Goal: Task Accomplishment & Management: Complete application form

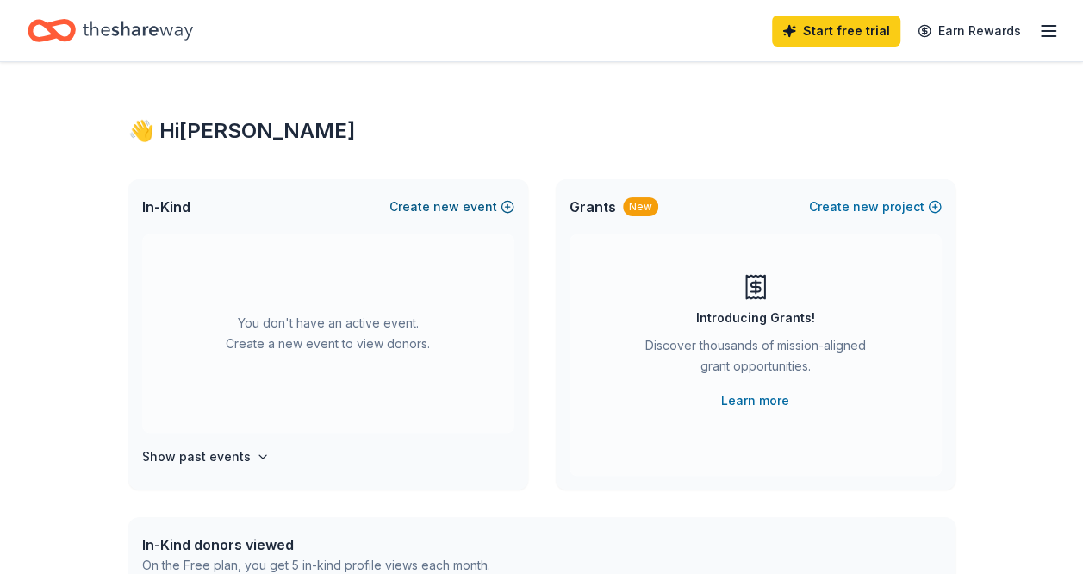
click at [446, 204] on span "new" at bounding box center [446, 206] width 26 height 21
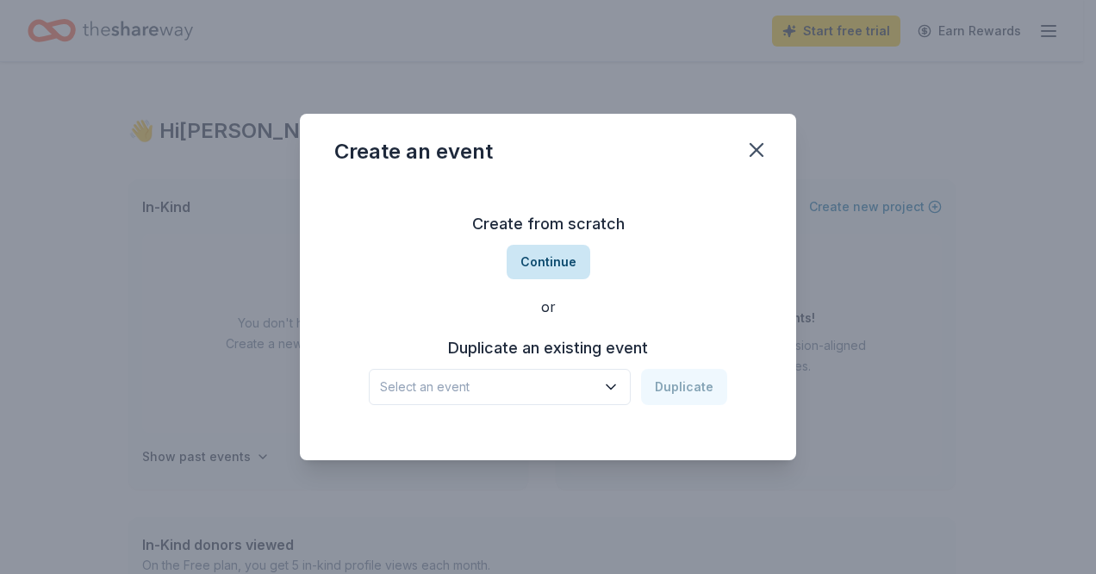
click at [542, 263] on button "Continue" at bounding box center [549, 262] width 84 height 34
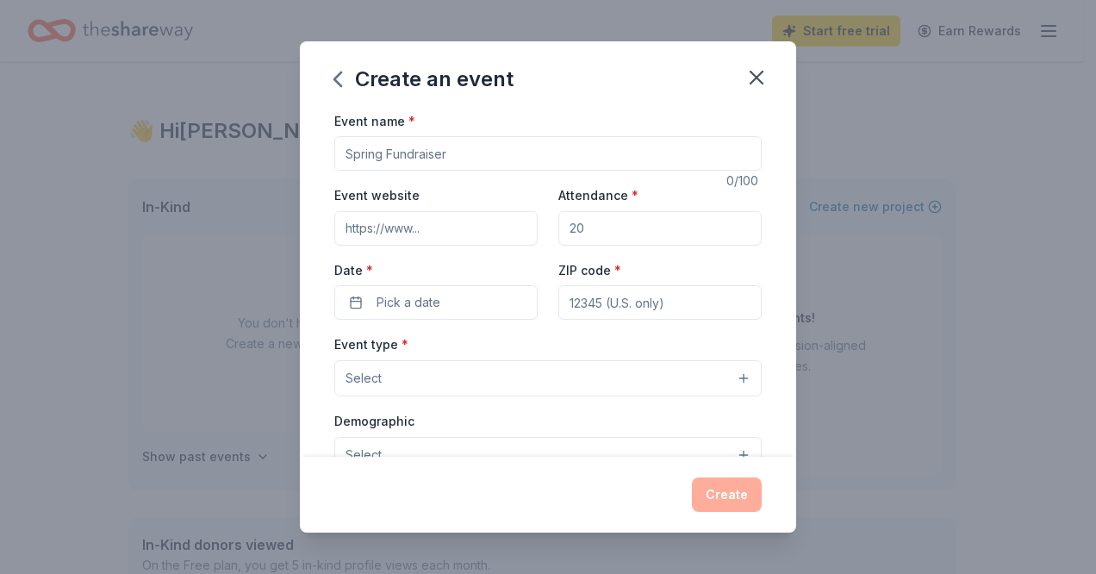
click at [457, 153] on input "Event name *" at bounding box center [547, 153] width 427 height 34
type input "Back to [GEOGRAPHIC_DATA]"
click at [439, 237] on input "Event website" at bounding box center [435, 228] width 203 height 34
type input "[DOMAIN_NAME]"
click at [617, 232] on input "Attendance *" at bounding box center [659, 228] width 203 height 34
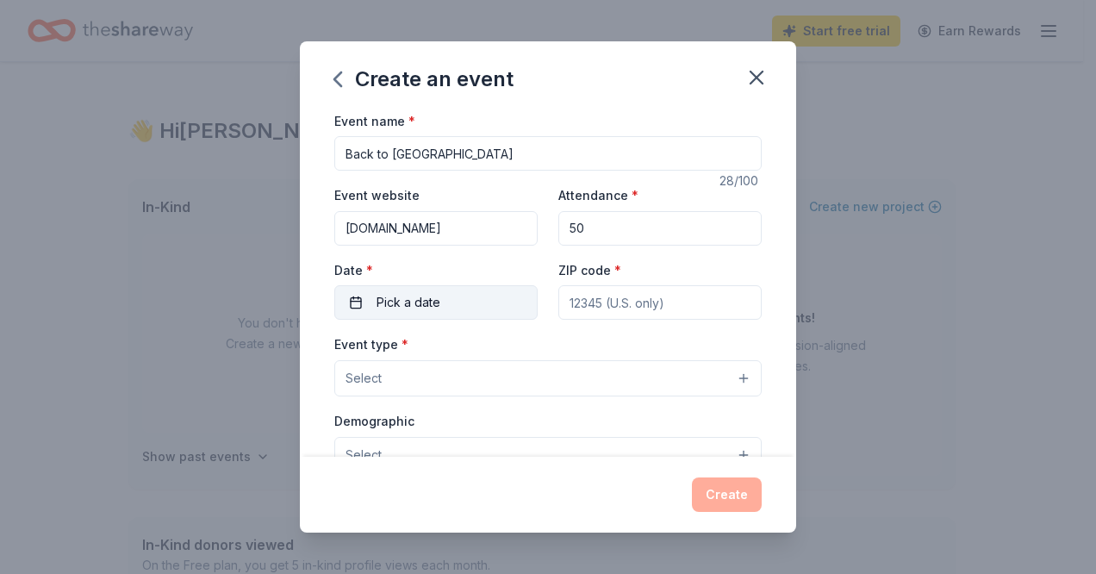
type input "50"
click at [472, 299] on button "Pick a date" at bounding box center [435, 302] width 203 height 34
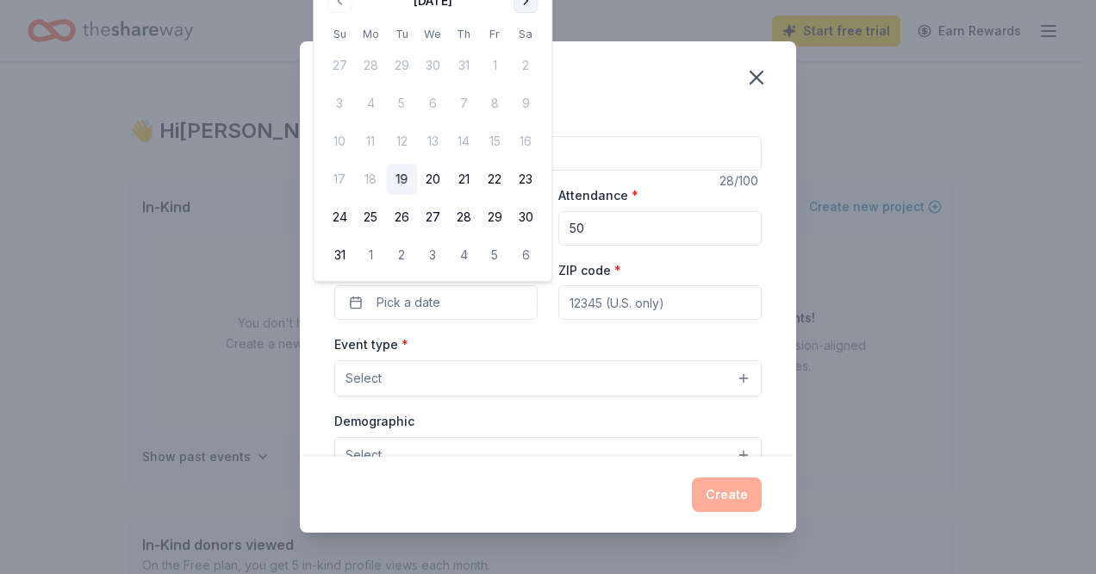
click at [525, 4] on button "Go to next month" at bounding box center [525, 1] width 24 height 24
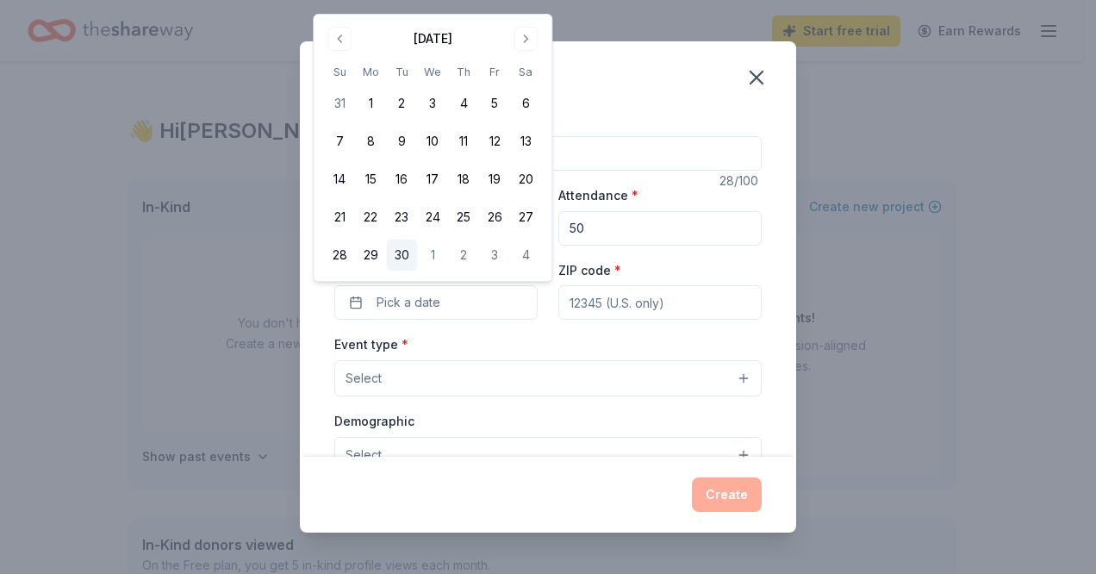
click at [403, 258] on button "30" at bounding box center [401, 254] width 31 height 31
click at [610, 296] on input "ZIP code *" at bounding box center [659, 302] width 203 height 34
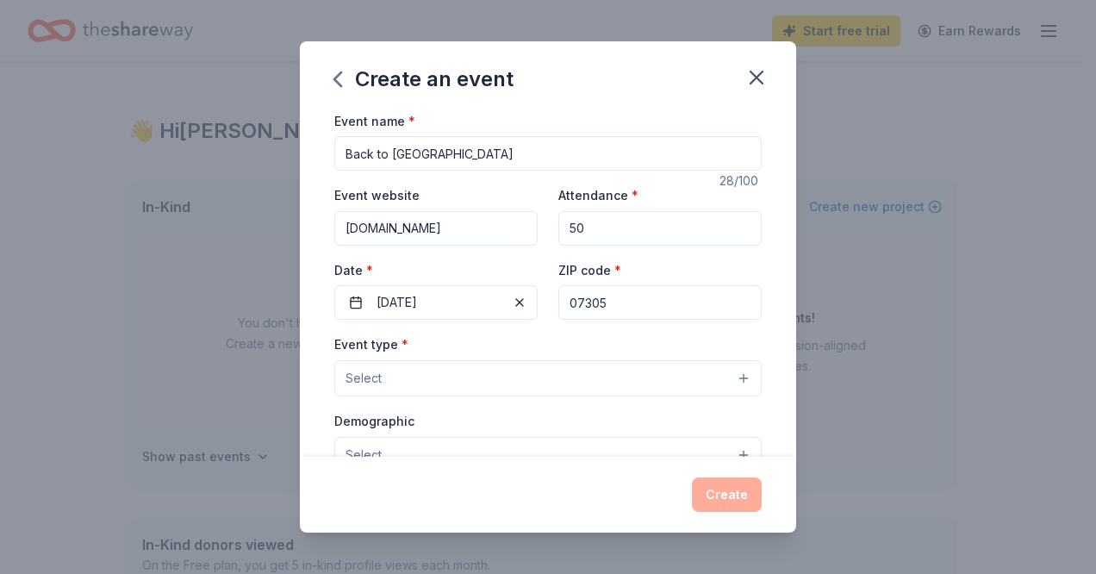
type input "07305"
click at [494, 378] on button "Select" at bounding box center [547, 378] width 427 height 36
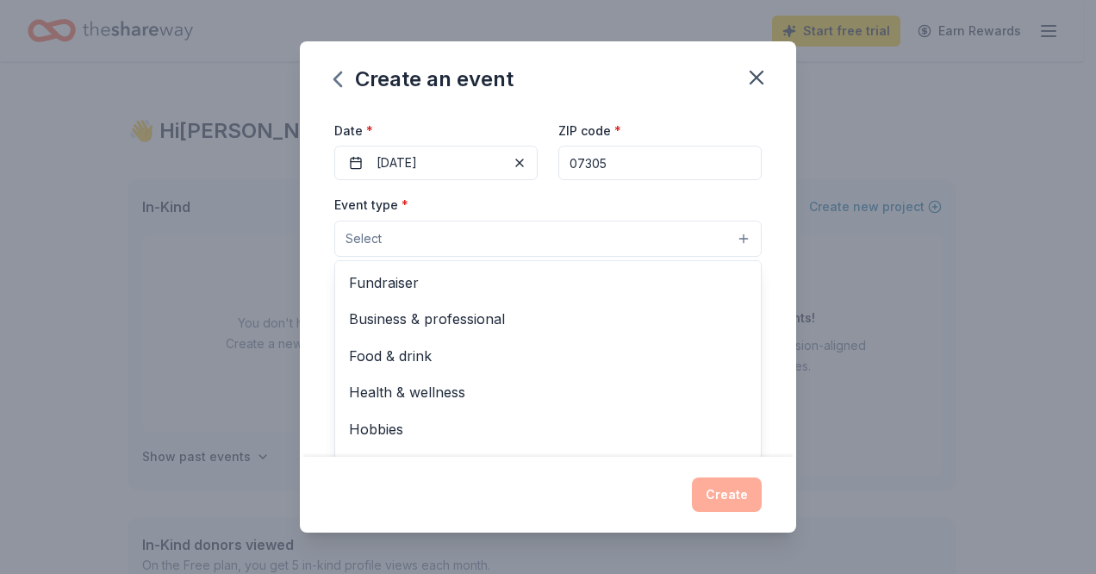
scroll to position [140, 0]
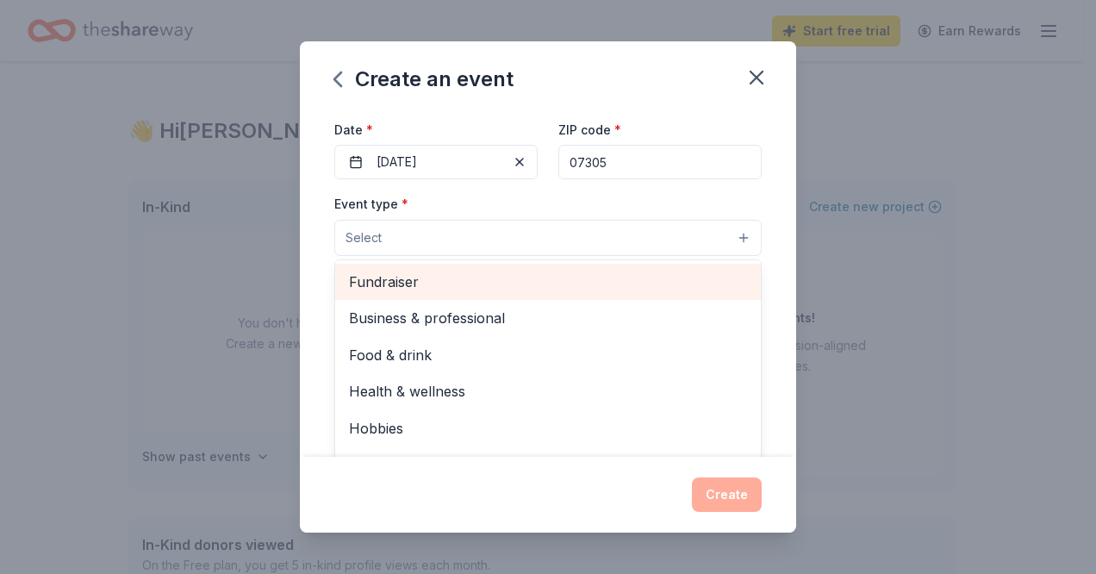
click at [394, 287] on span "Fundraiser" at bounding box center [548, 282] width 398 height 22
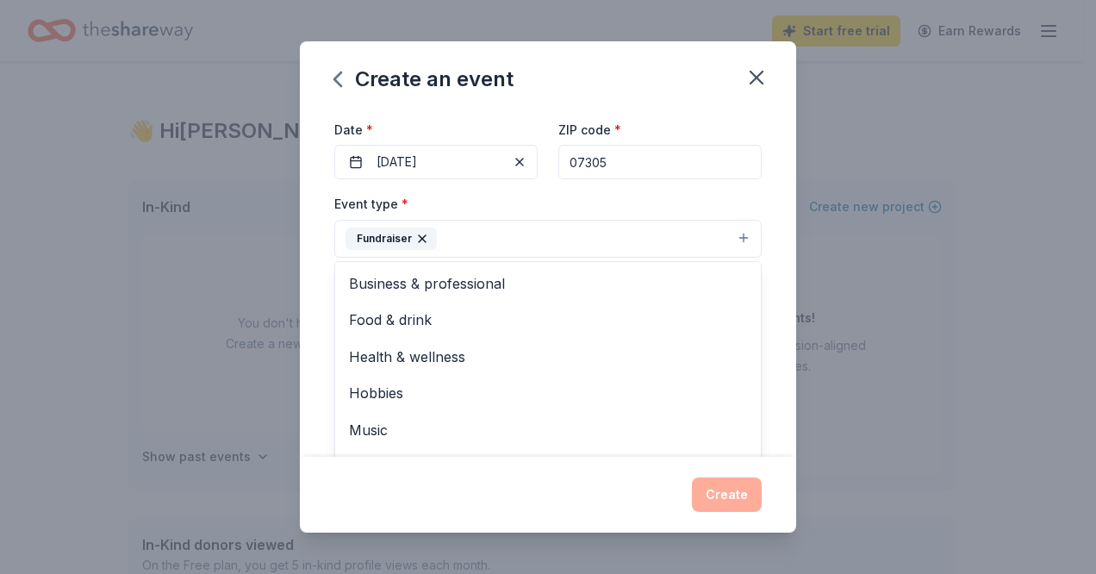
click at [765, 270] on div "Event name * Back to School Hygiene Drive 28 /100 Event website [DOMAIN_NAME] A…" at bounding box center [548, 283] width 496 height 347
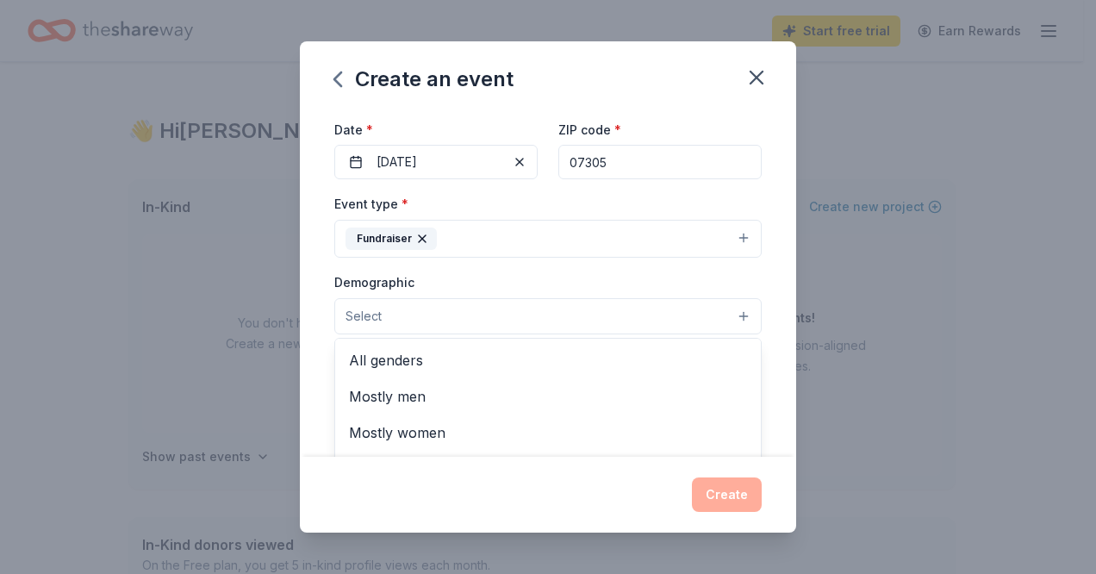
click at [432, 314] on button "Select" at bounding box center [547, 316] width 427 height 36
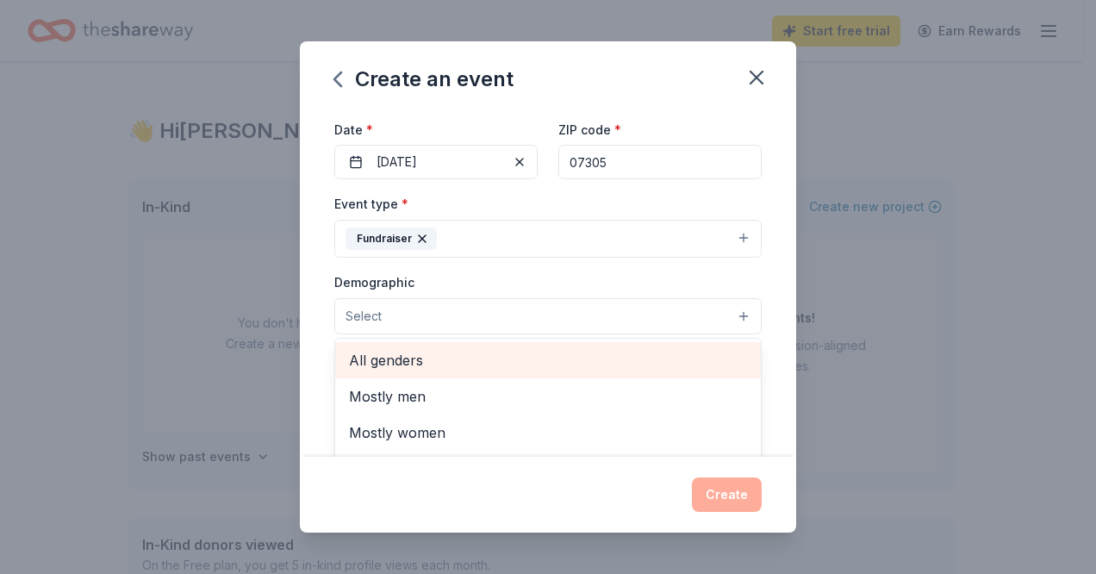
click at [401, 359] on span "All genders" at bounding box center [548, 360] width 398 height 22
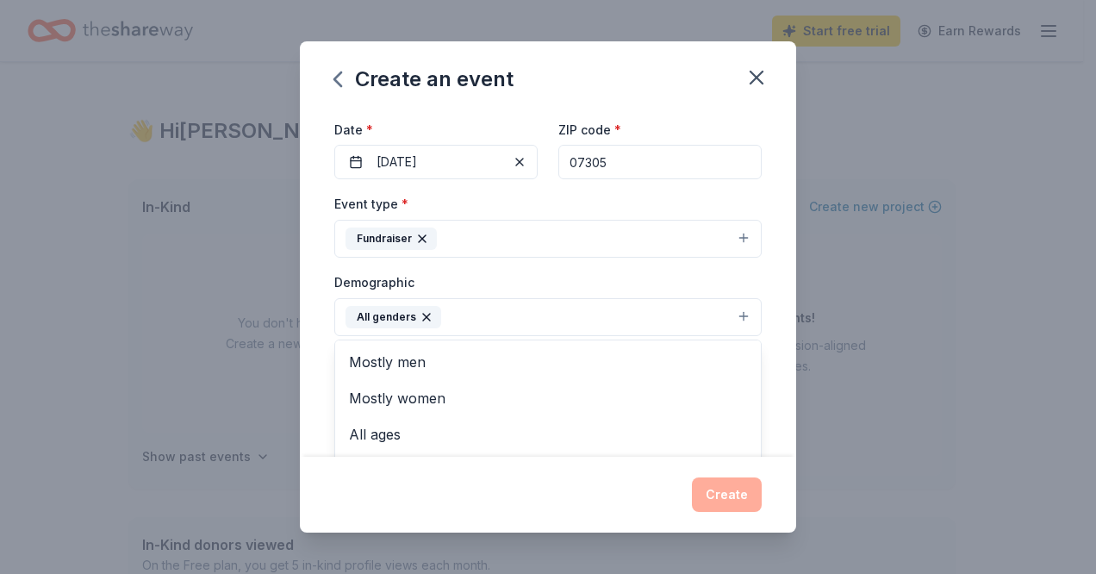
click at [768, 344] on div "Event name * Back to School Hygiene Drive 28 /100 Event website [DOMAIN_NAME] A…" at bounding box center [548, 283] width 496 height 347
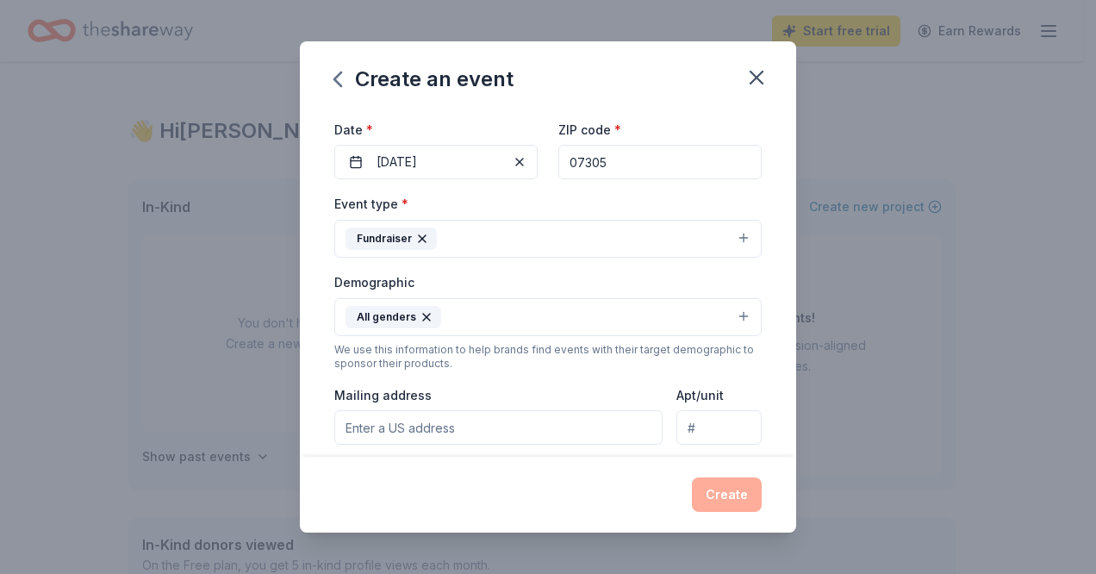
click at [493, 435] on input "Mailing address" at bounding box center [498, 427] width 328 height 34
type input "9 Van Cleef Street, Jersey City, NJ 07305"
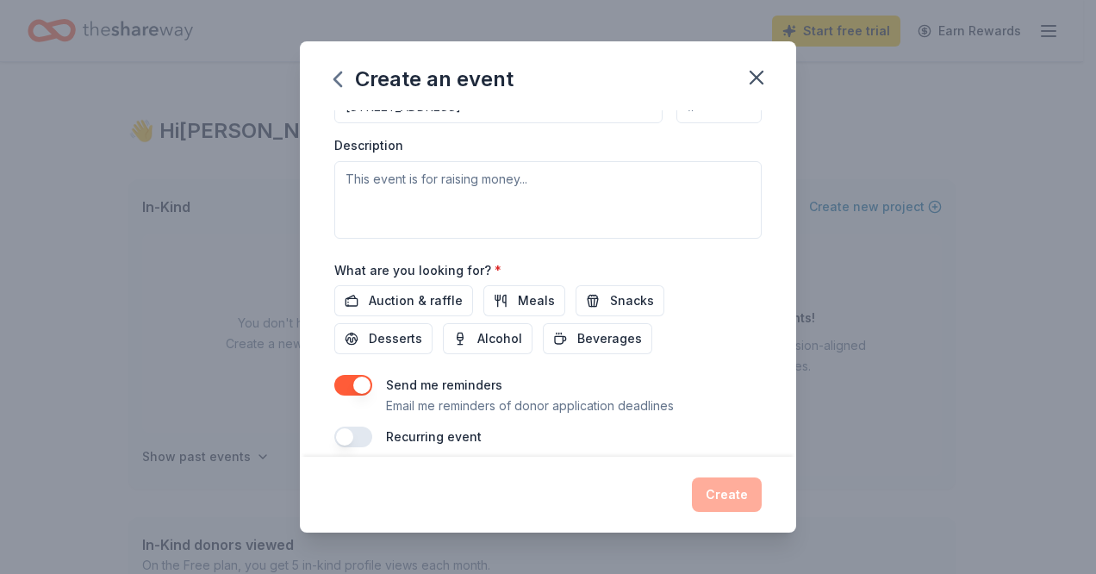
scroll to position [465, 0]
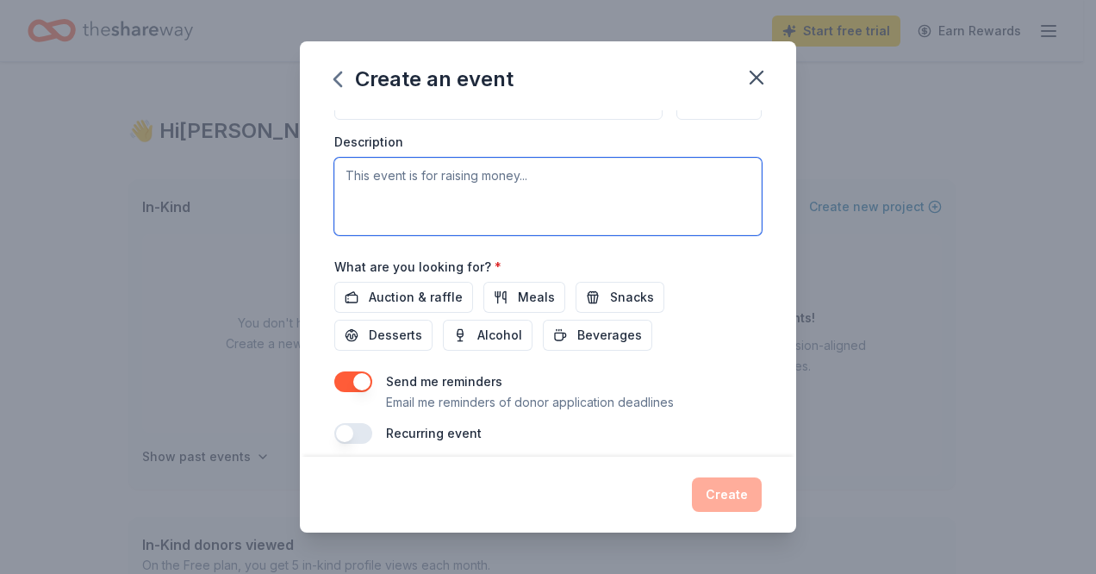
paste textarea "Back-to-school season is here, and we’re collecting hygiene products for our yo…"
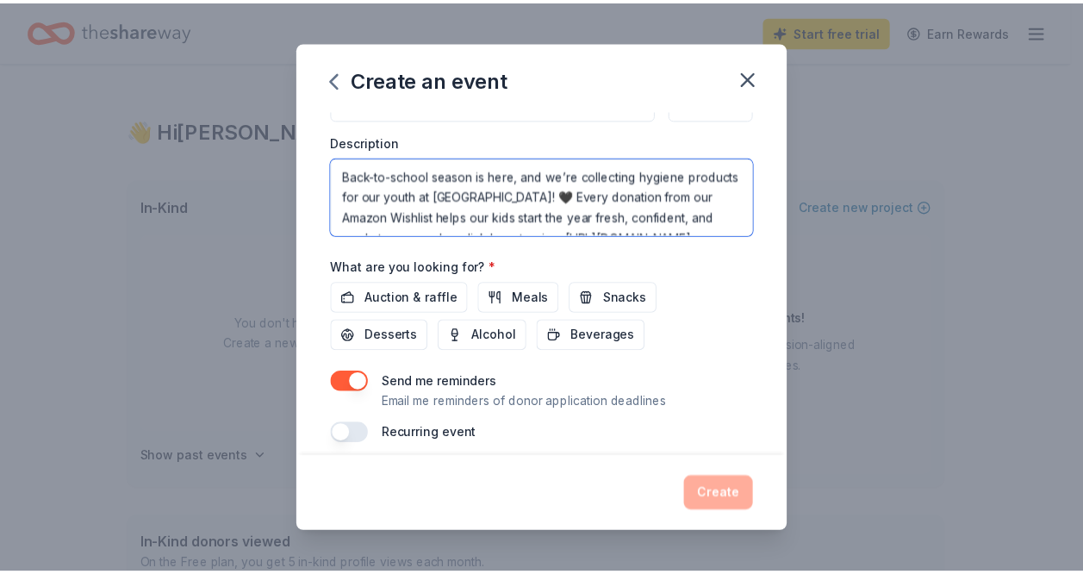
scroll to position [475, 0]
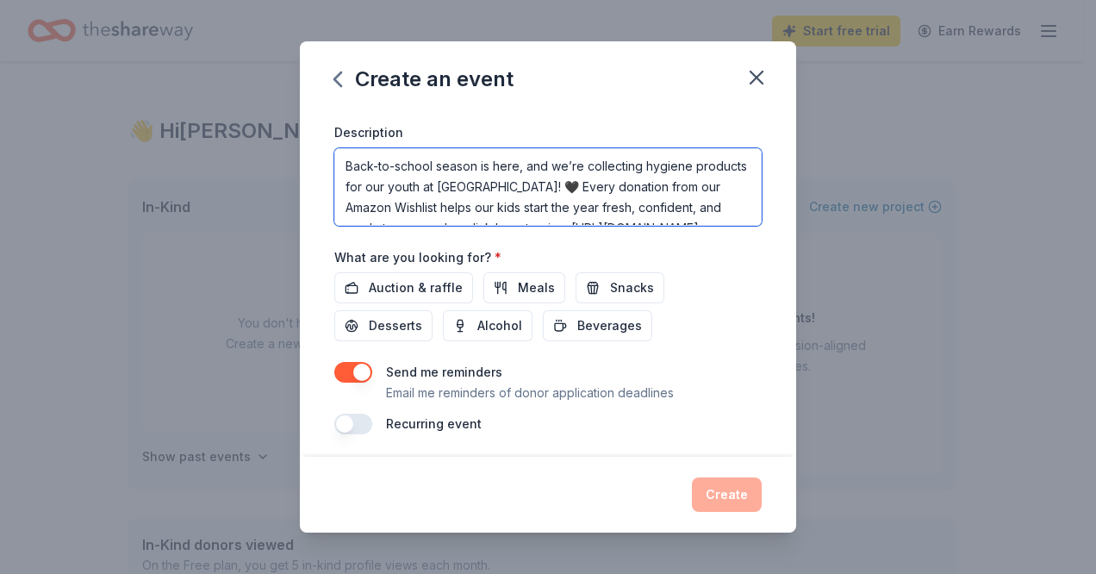
type textarea "Back-to-school season is here, and we’re collecting hygiene products for our yo…"
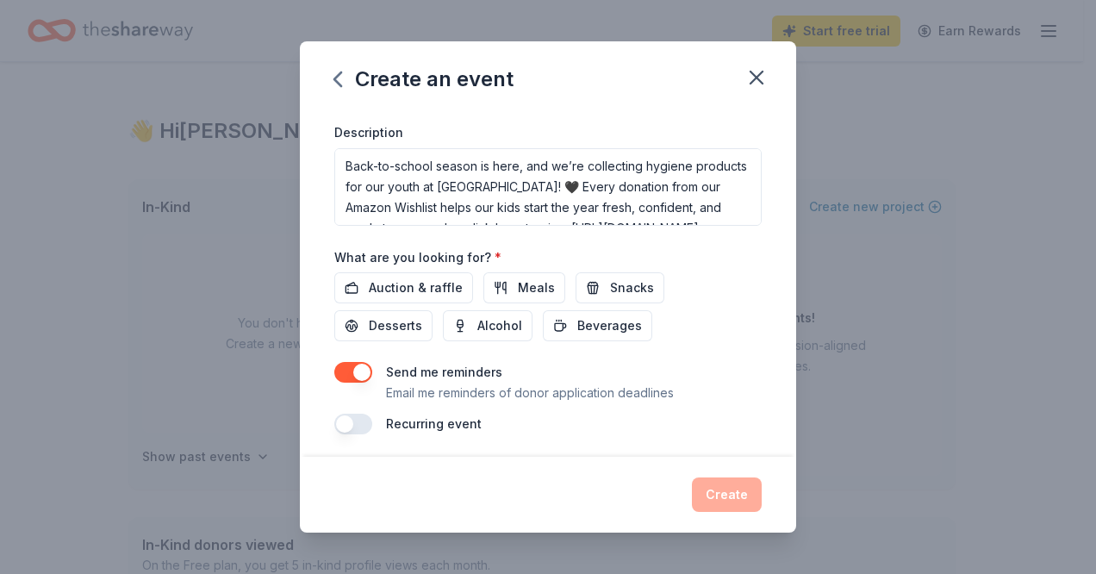
click at [693, 404] on div "Send me reminders Email me reminders of donor application deadlines Recurring e…" at bounding box center [547, 398] width 427 height 72
click at [349, 417] on button "button" at bounding box center [353, 424] width 38 height 21
click at [445, 277] on span "Auction & raffle" at bounding box center [416, 287] width 94 height 21
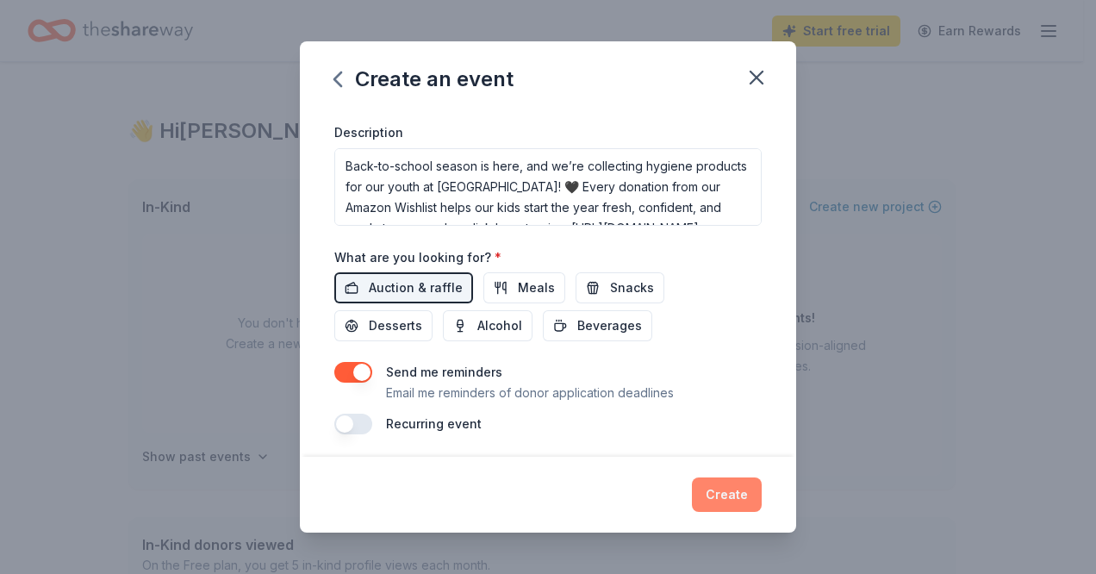
click at [731, 477] on button "Create" at bounding box center [727, 494] width 70 height 34
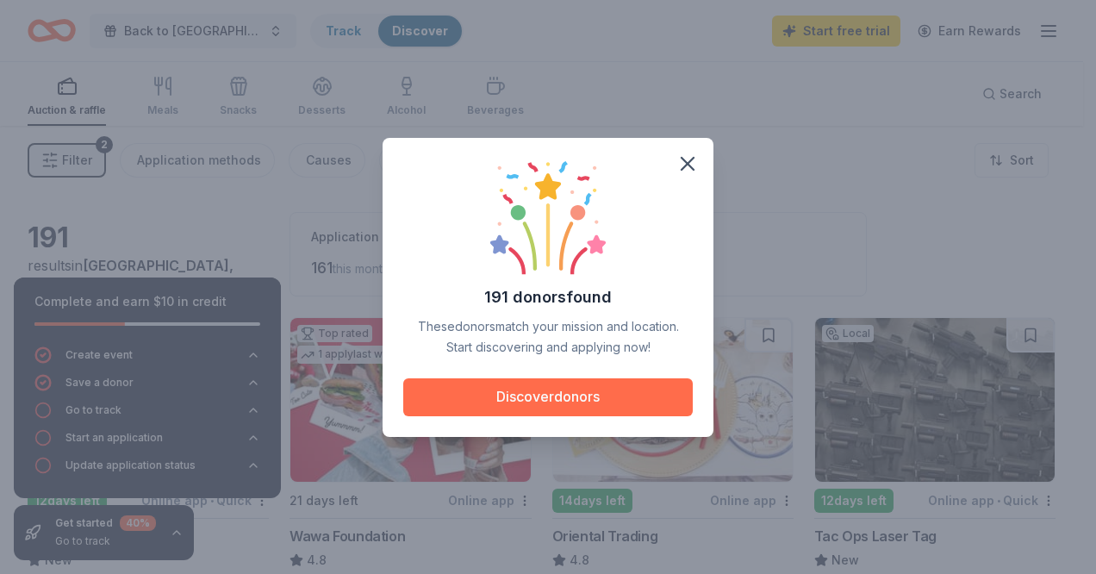
click at [575, 395] on button "Discover donors" at bounding box center [547, 397] width 289 height 38
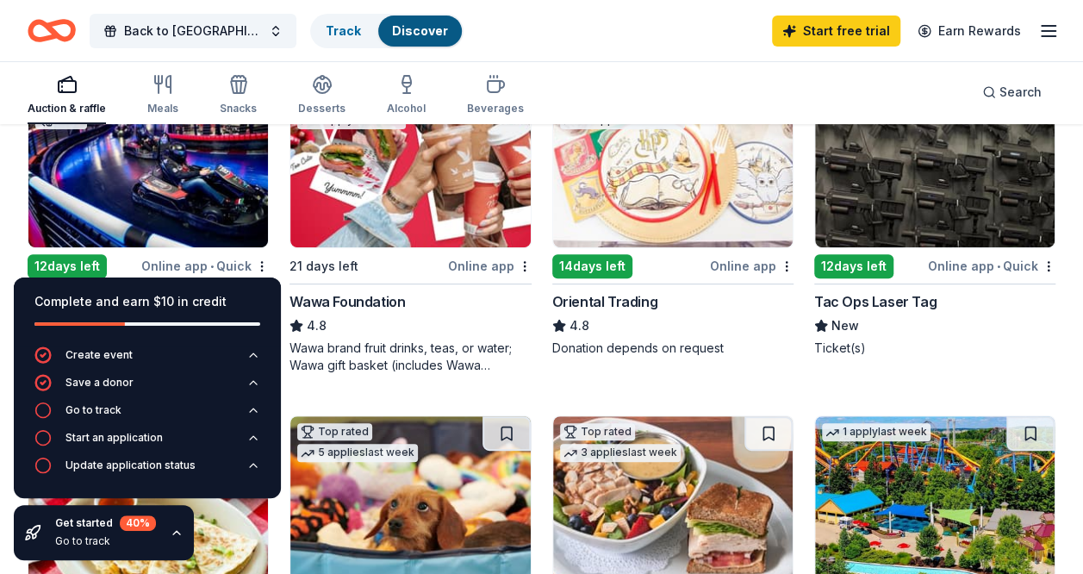
scroll to position [226, 0]
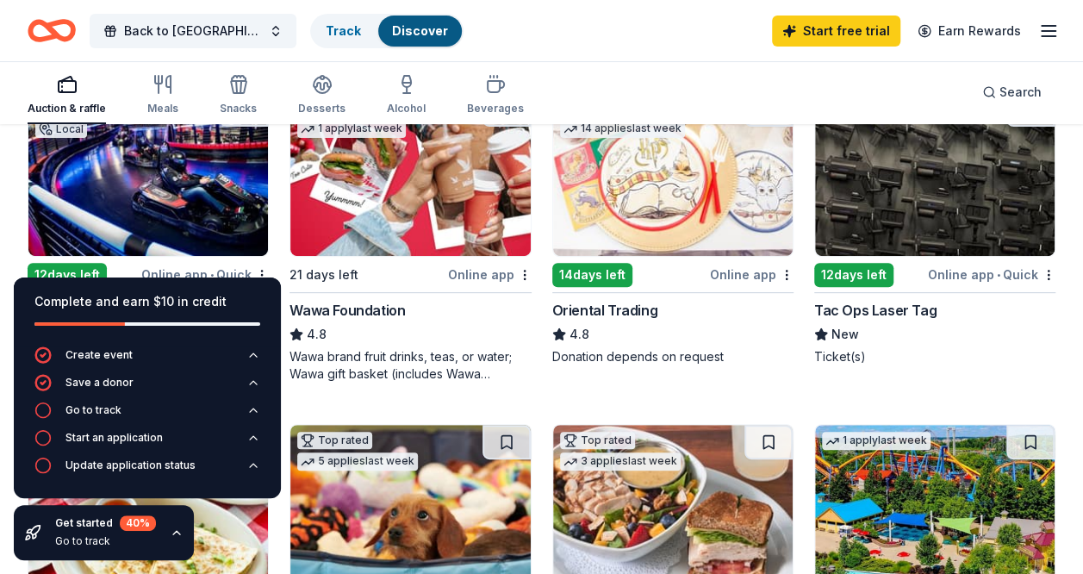
click at [163, 215] on img at bounding box center [147, 174] width 239 height 164
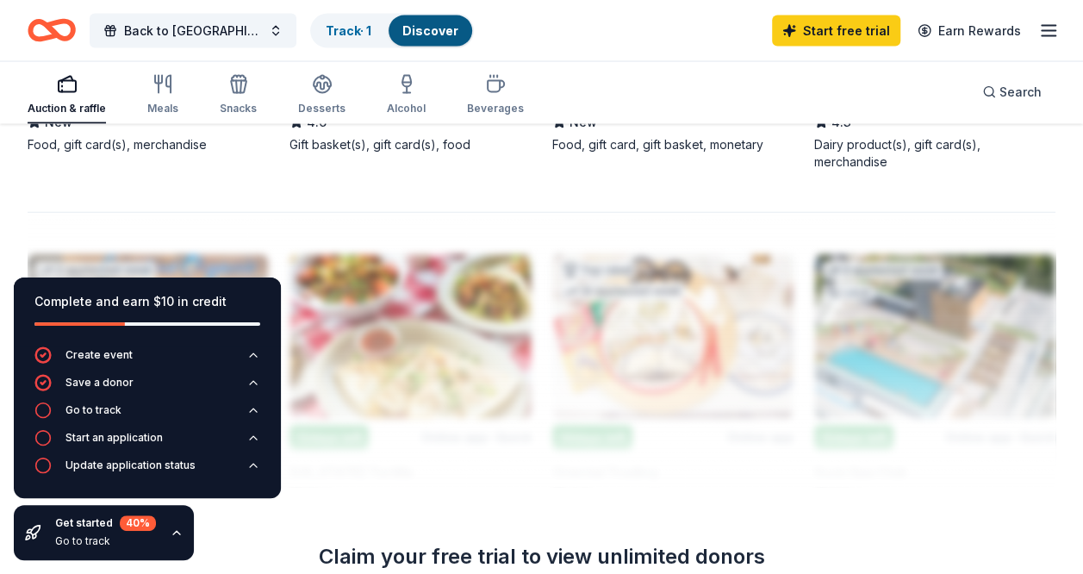
scroll to position [1749, 0]
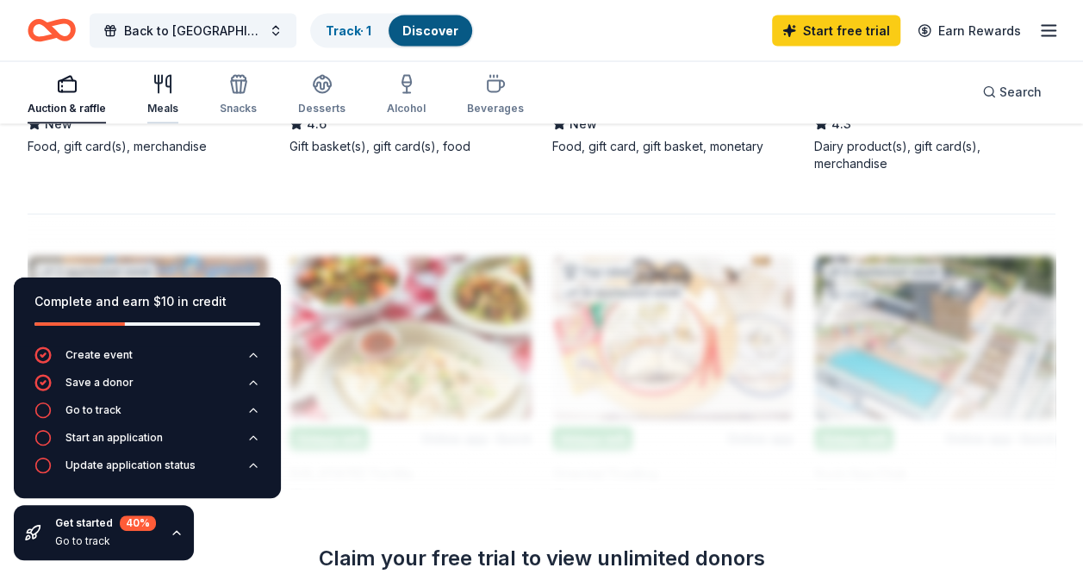
click at [164, 106] on div "Meals" at bounding box center [162, 109] width 31 height 14
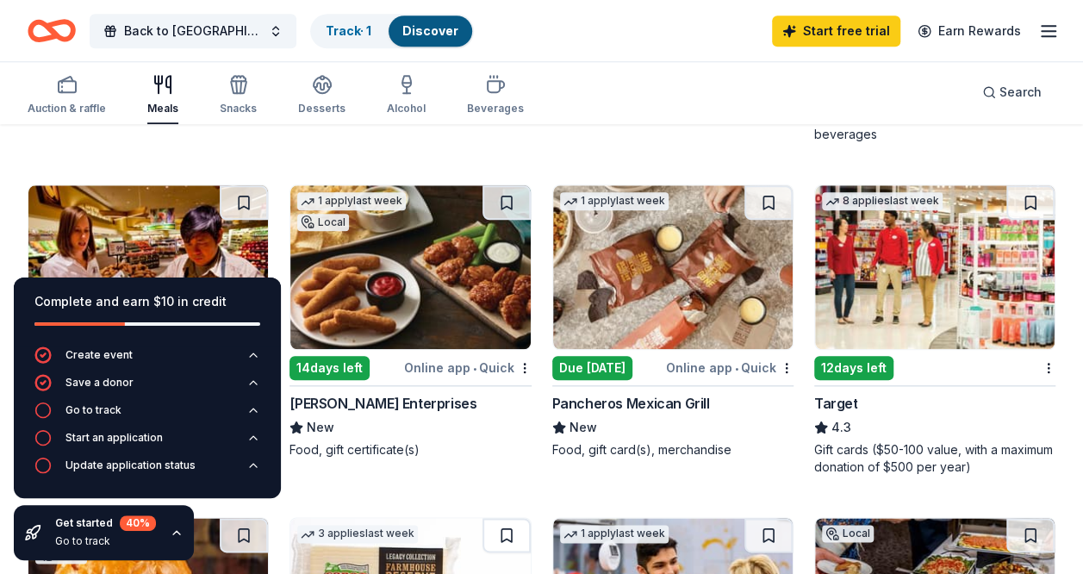
scroll to position [797, 0]
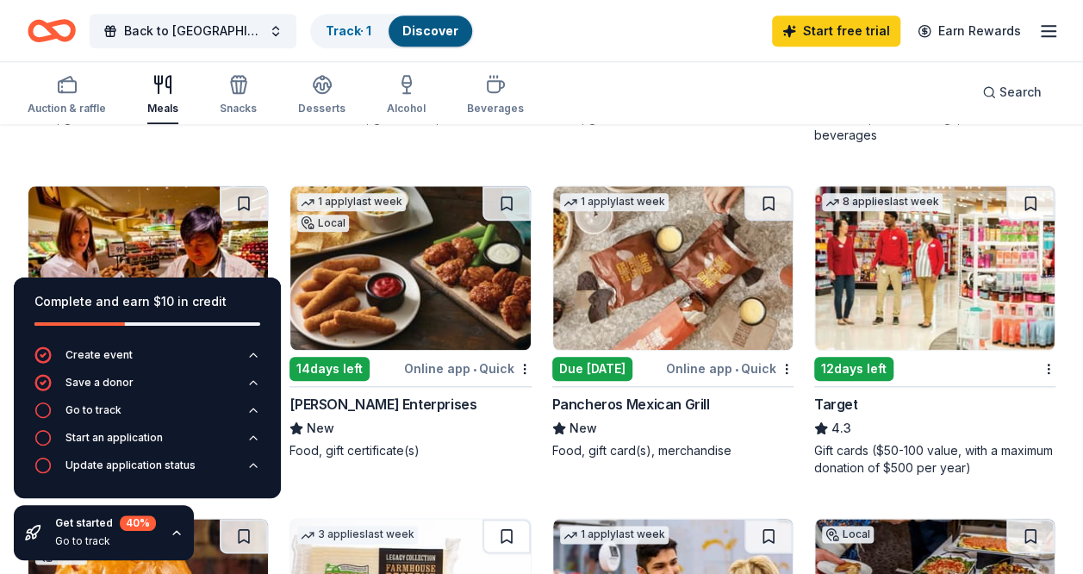
click at [911, 295] on img at bounding box center [934, 268] width 239 height 164
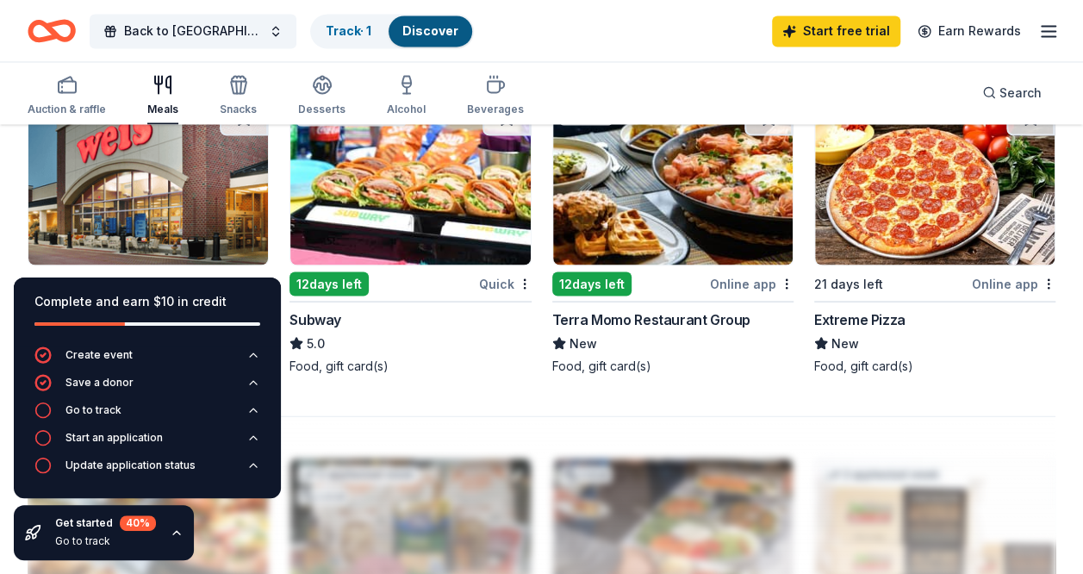
scroll to position [1456, 0]
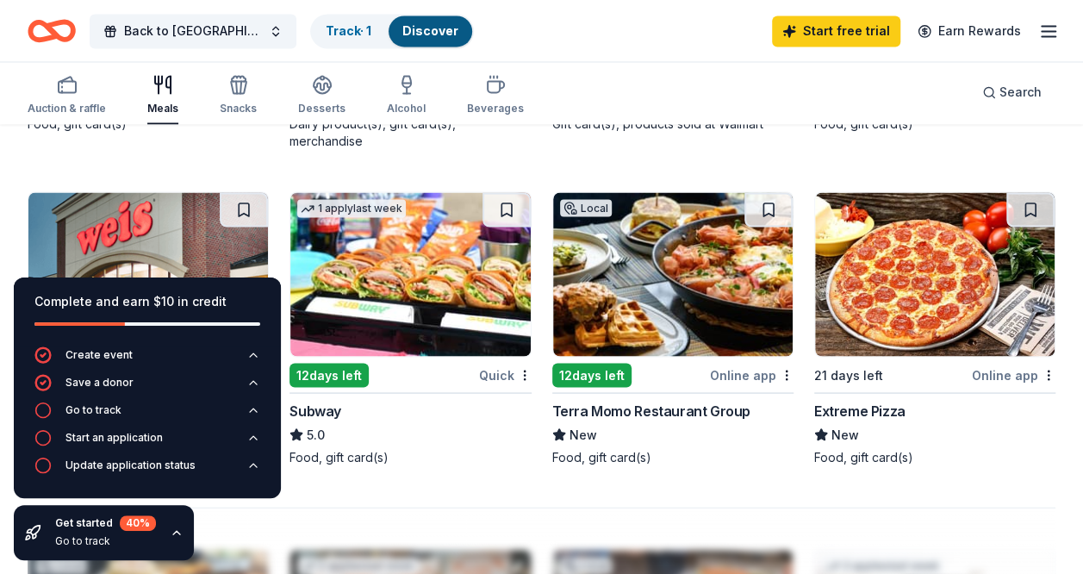
click at [434, 252] on img at bounding box center [409, 274] width 239 height 164
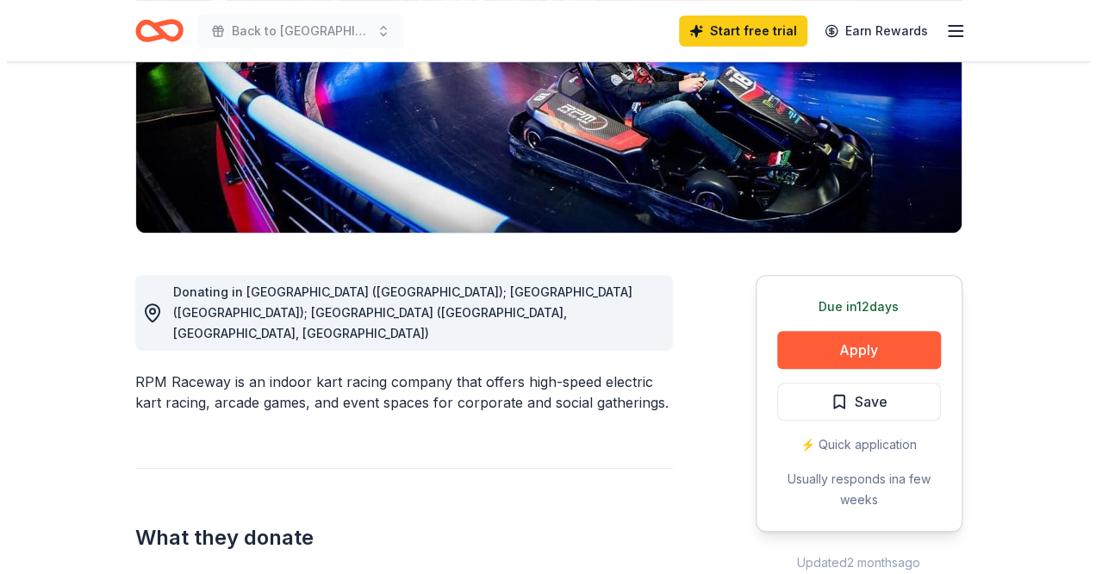
scroll to position [291, 0]
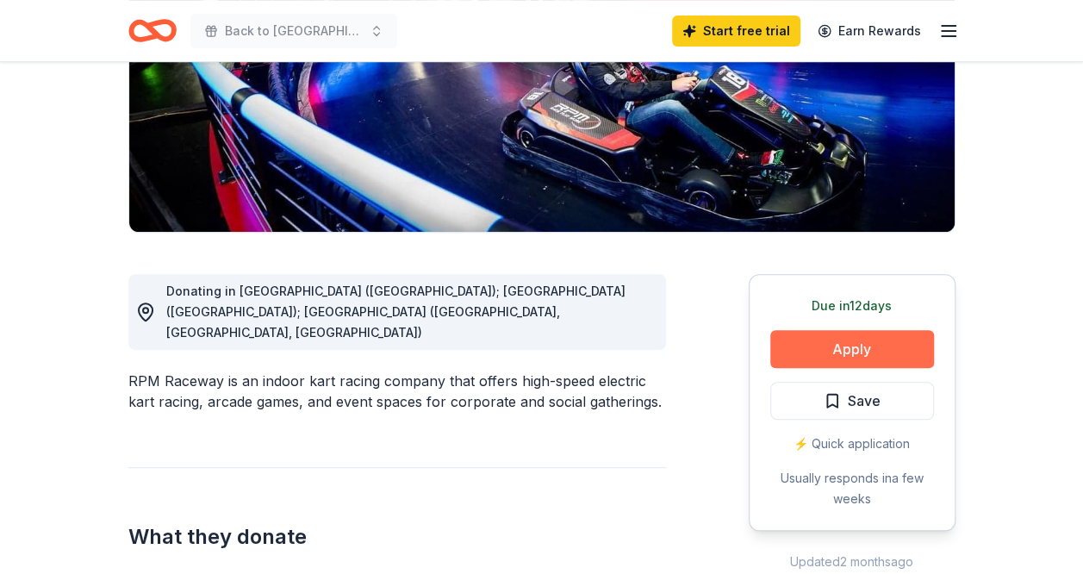
click at [863, 347] on button "Apply" at bounding box center [852, 349] width 164 height 38
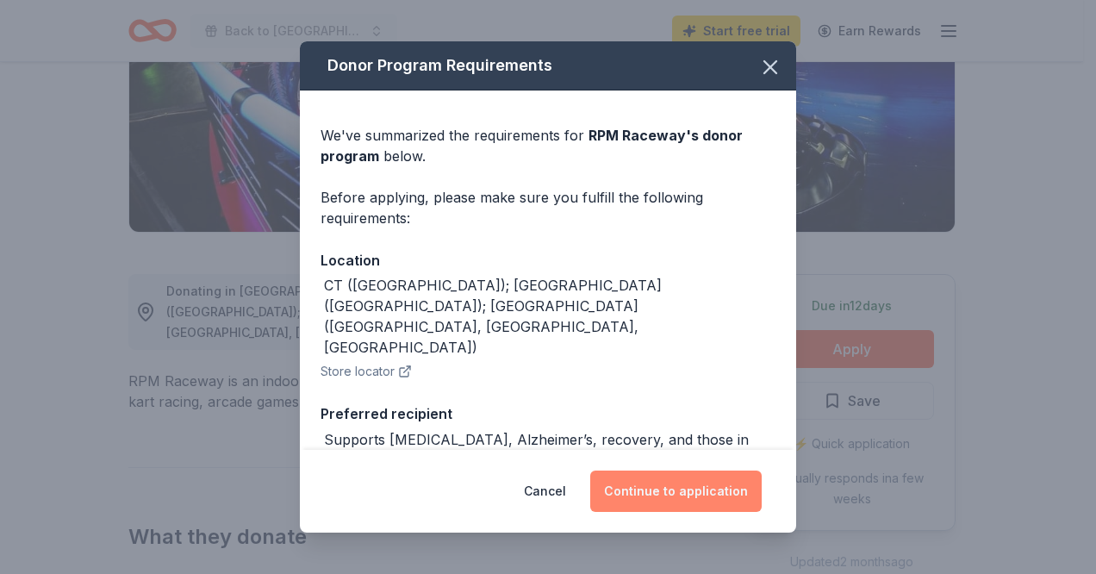
click at [665, 484] on button "Continue to application" at bounding box center [675, 490] width 171 height 41
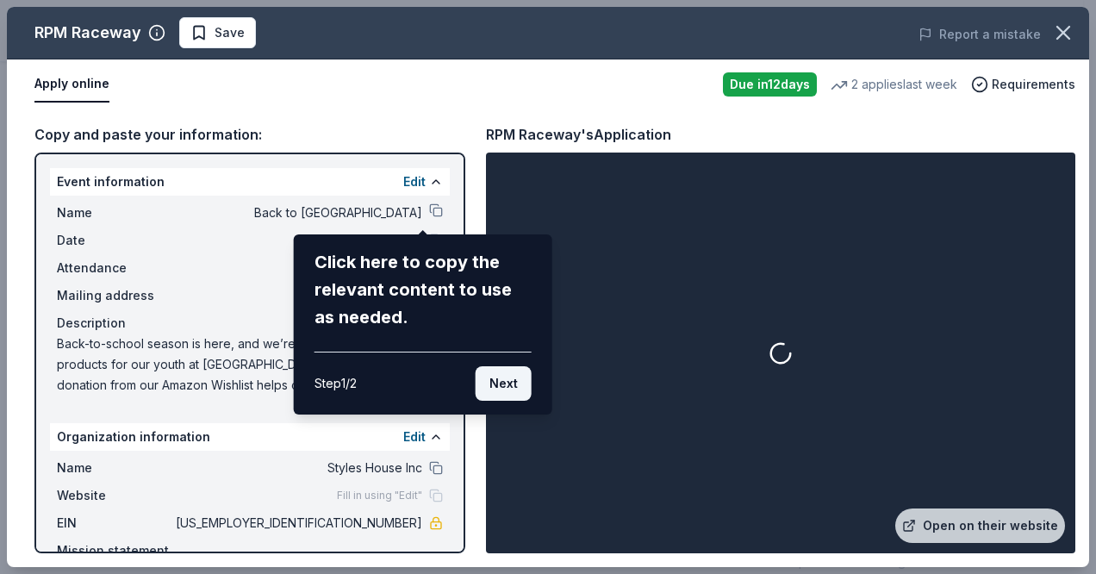
drag, startPoint x: 665, startPoint y: 484, endPoint x: 502, endPoint y: 378, distance: 194.3
click at [502, 378] on div "RPM Raceway Save Report a mistake Apply online Due in 12 days 2 applies last we…" at bounding box center [548, 287] width 1082 height 560
click at [502, 378] on button "Next" at bounding box center [504, 383] width 56 height 34
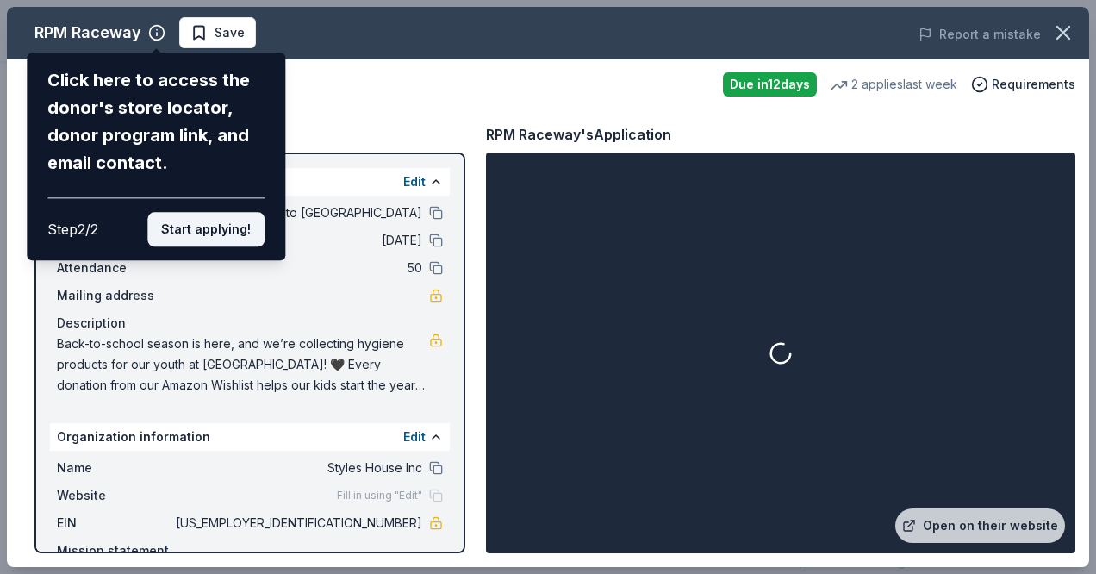
click at [193, 225] on button "Start applying!" at bounding box center [205, 229] width 117 height 34
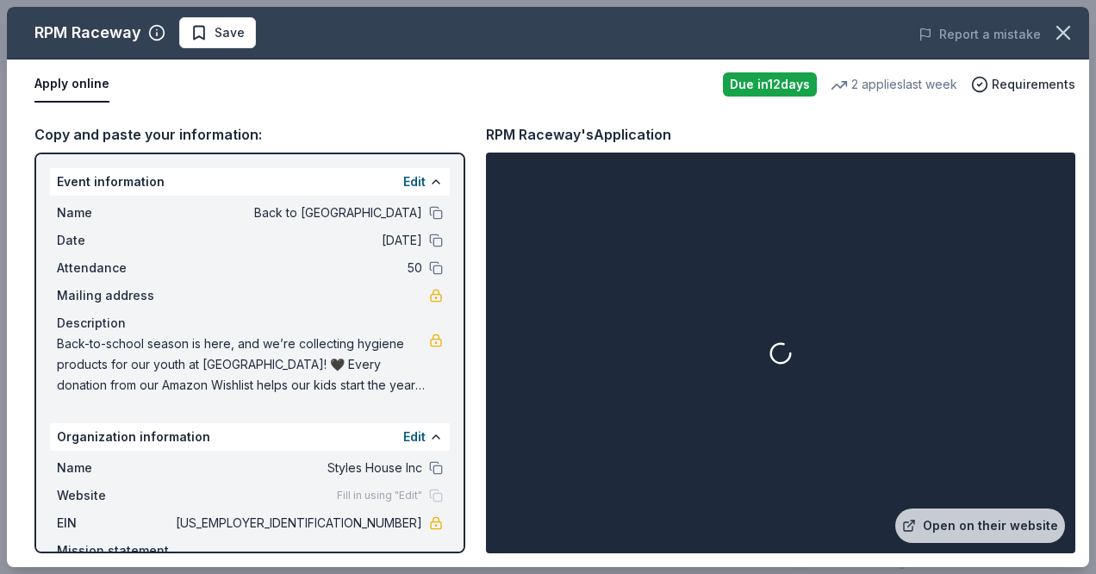
scroll to position [72, 0]
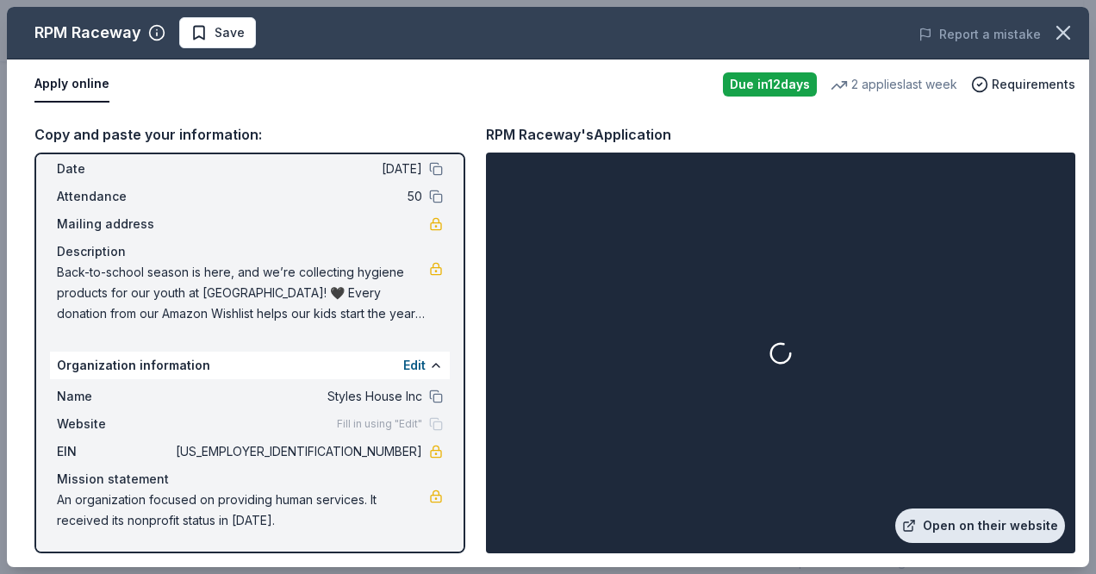
click at [968, 528] on link "Open on their website" at bounding box center [980, 525] width 170 height 34
click at [205, 31] on span "Save" at bounding box center [217, 32] width 54 height 21
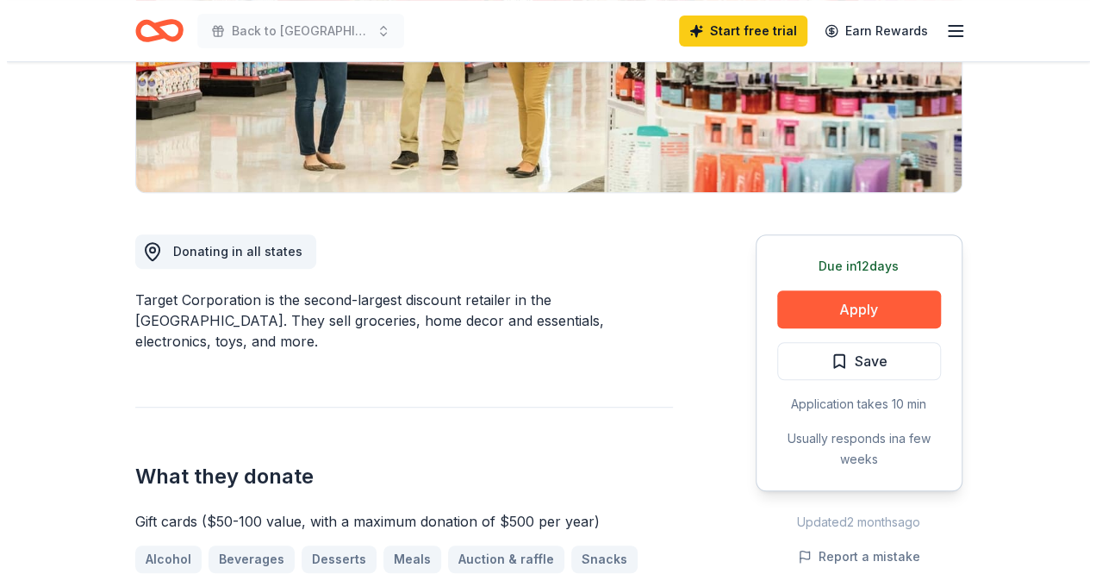
scroll to position [332, 0]
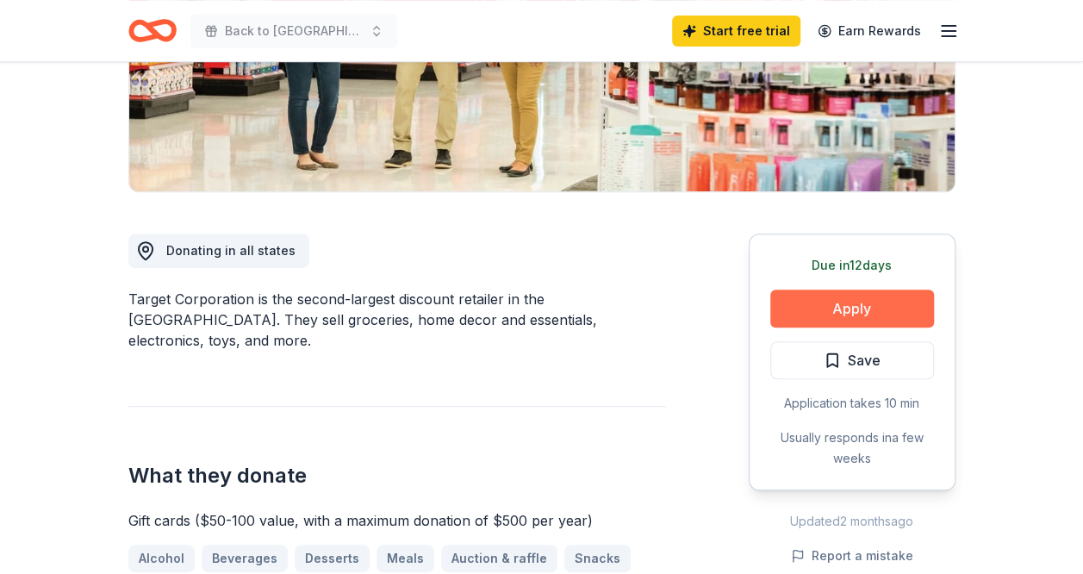
click at [849, 301] on button "Apply" at bounding box center [852, 308] width 164 height 38
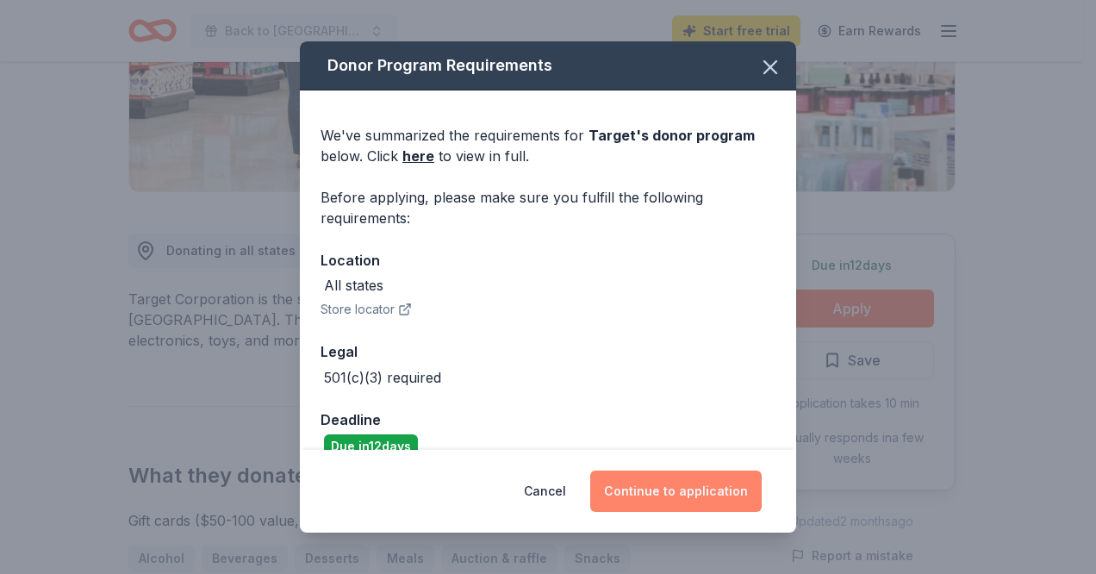
click at [655, 491] on button "Continue to application" at bounding box center [675, 490] width 171 height 41
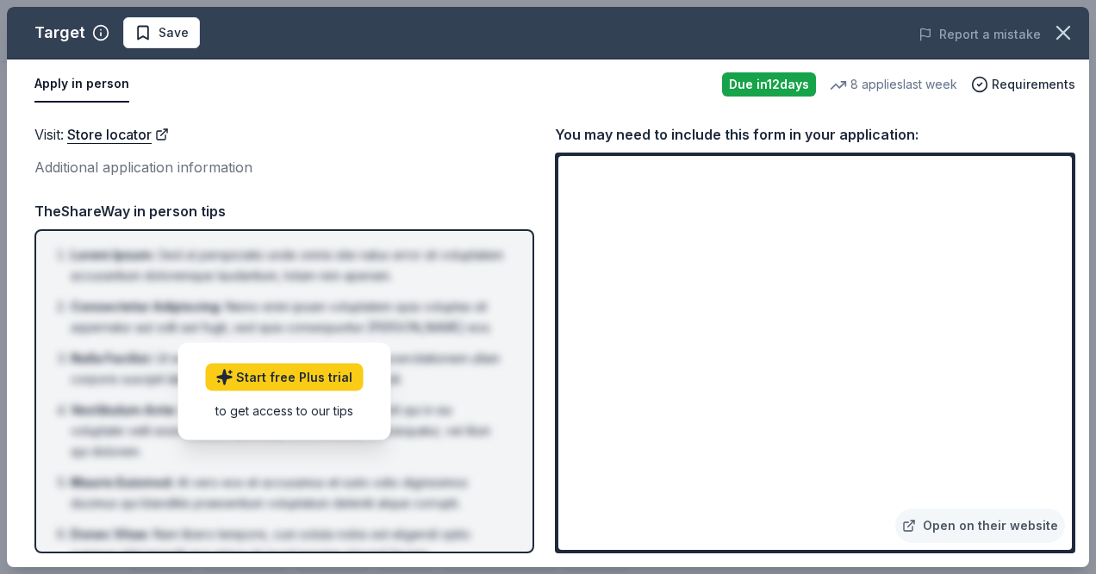
click at [472, 164] on div "Additional application information" at bounding box center [284, 167] width 500 height 22
click at [1011, 519] on link "Open on their website" at bounding box center [980, 525] width 170 height 34
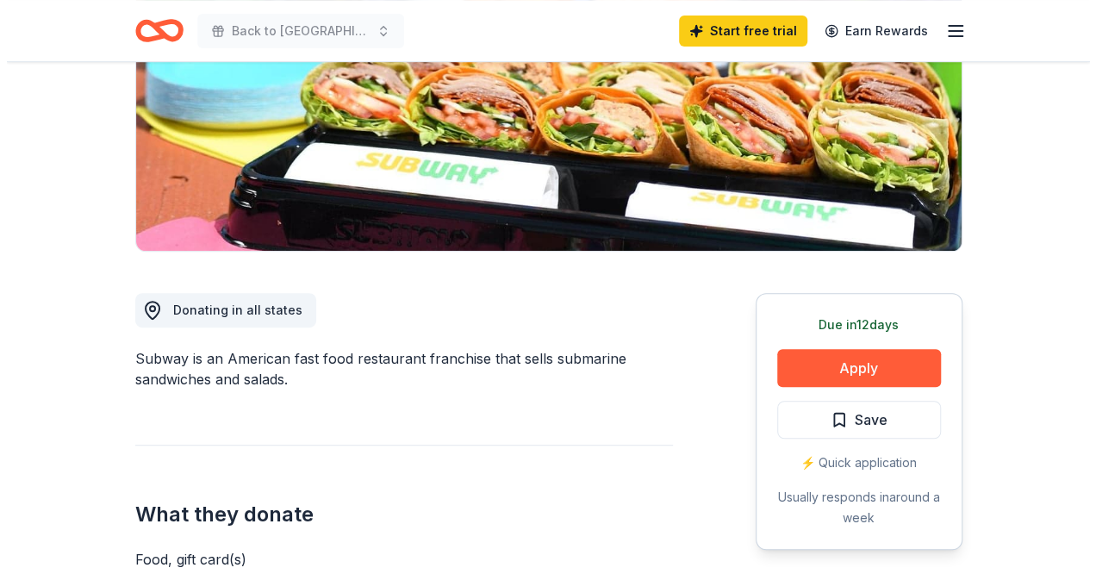
scroll to position [350, 0]
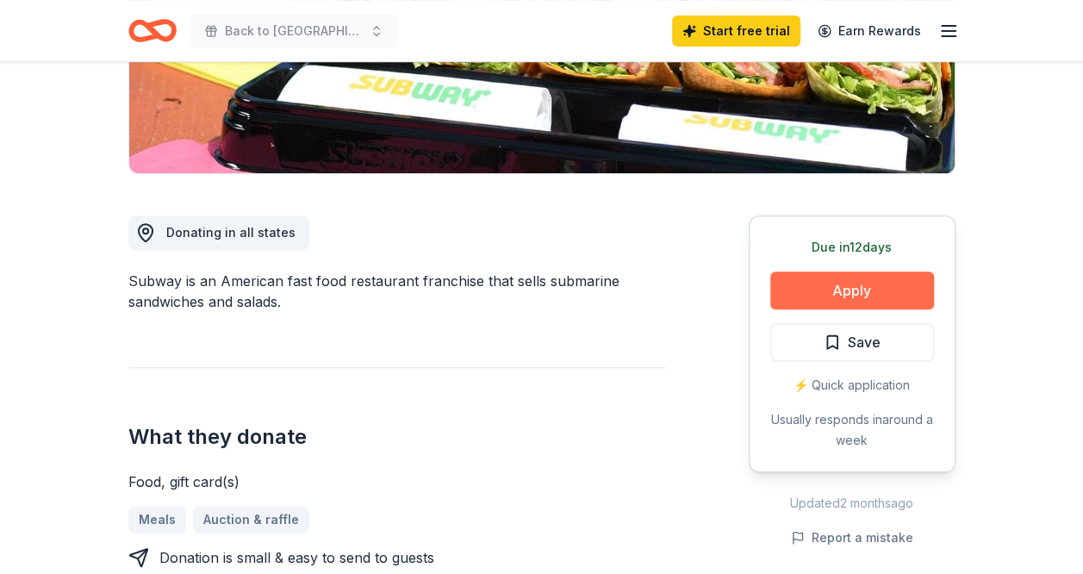
click at [836, 290] on button "Apply" at bounding box center [852, 290] width 164 height 38
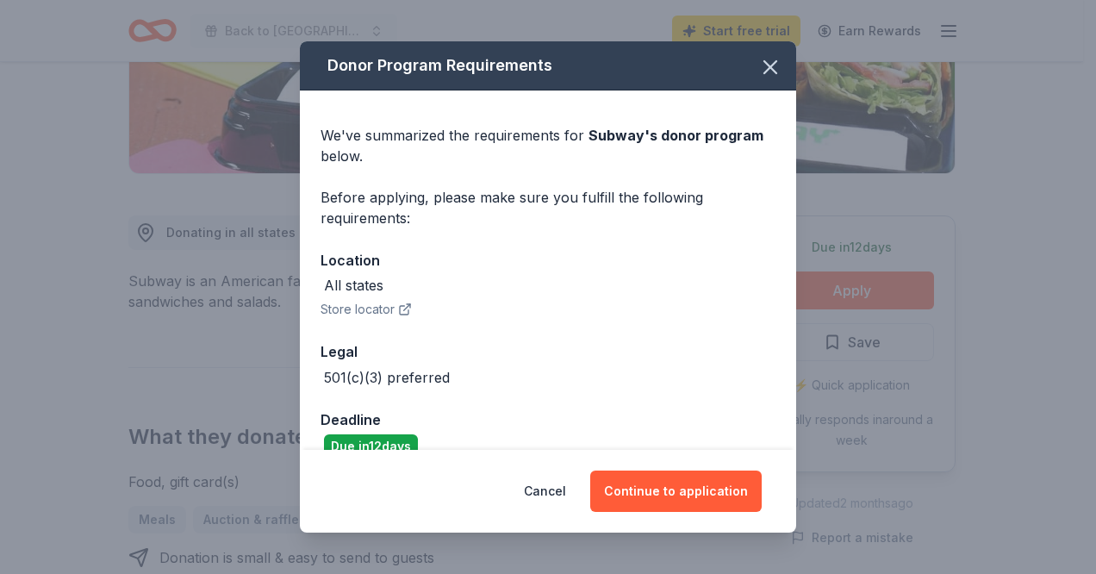
click at [389, 306] on button "Store locator" at bounding box center [365, 309] width 91 height 21
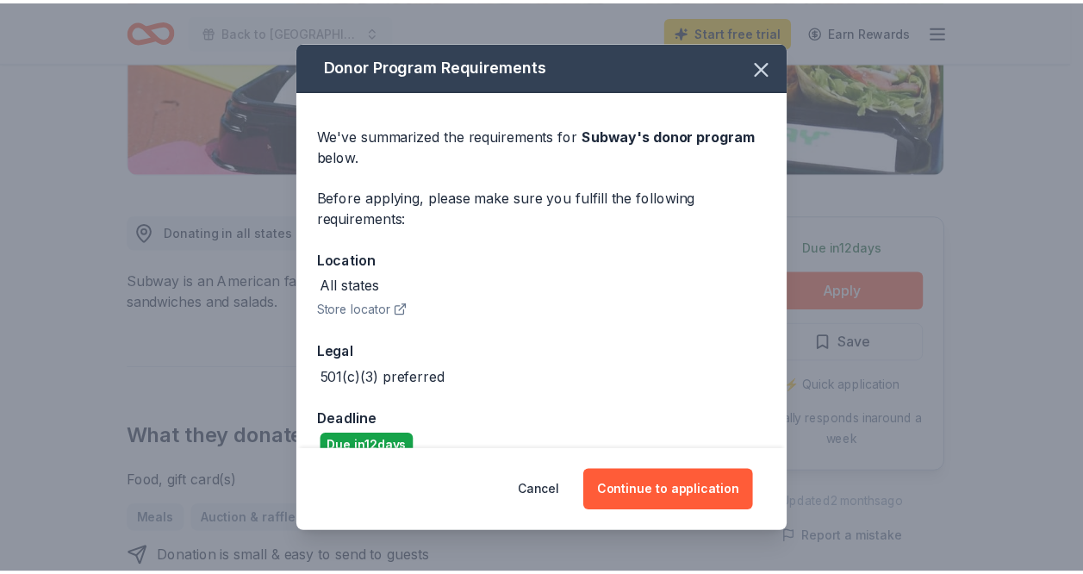
scroll to position [28, 0]
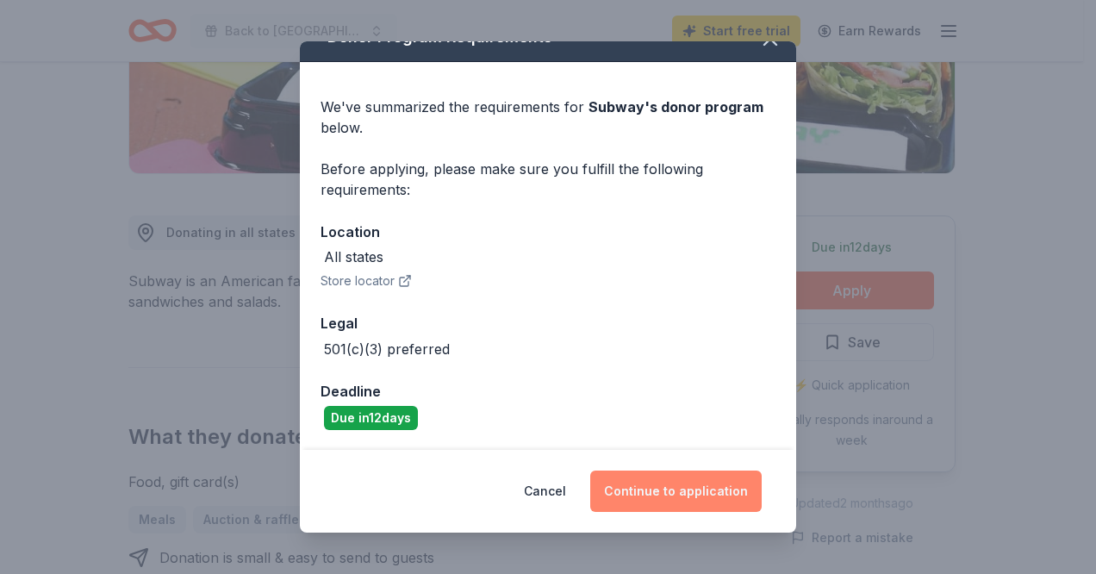
click at [675, 492] on button "Continue to application" at bounding box center [675, 490] width 171 height 41
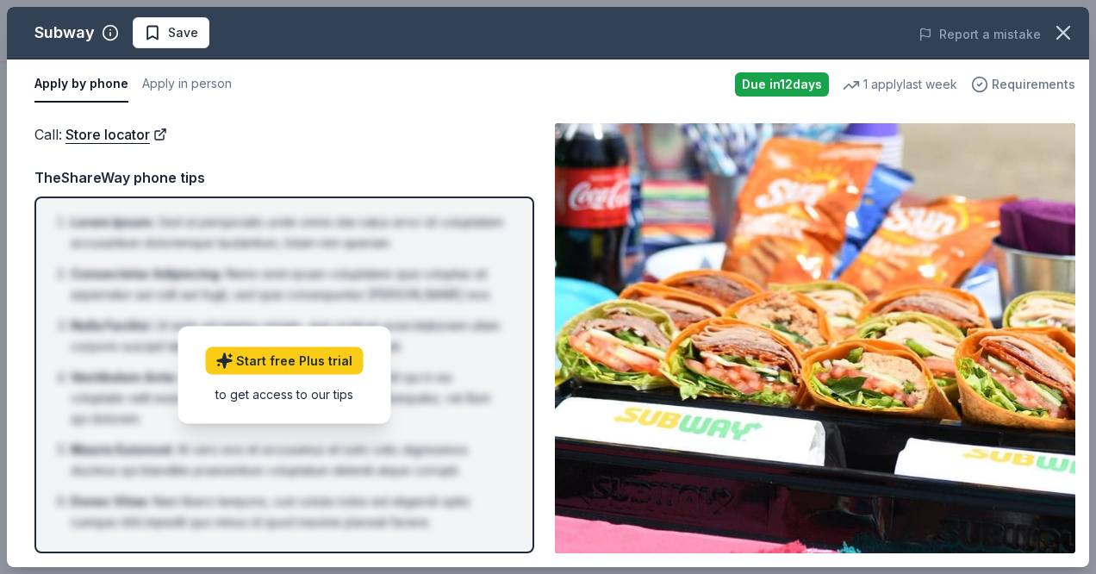
click at [1013, 85] on span "Requirements" at bounding box center [1034, 84] width 84 height 21
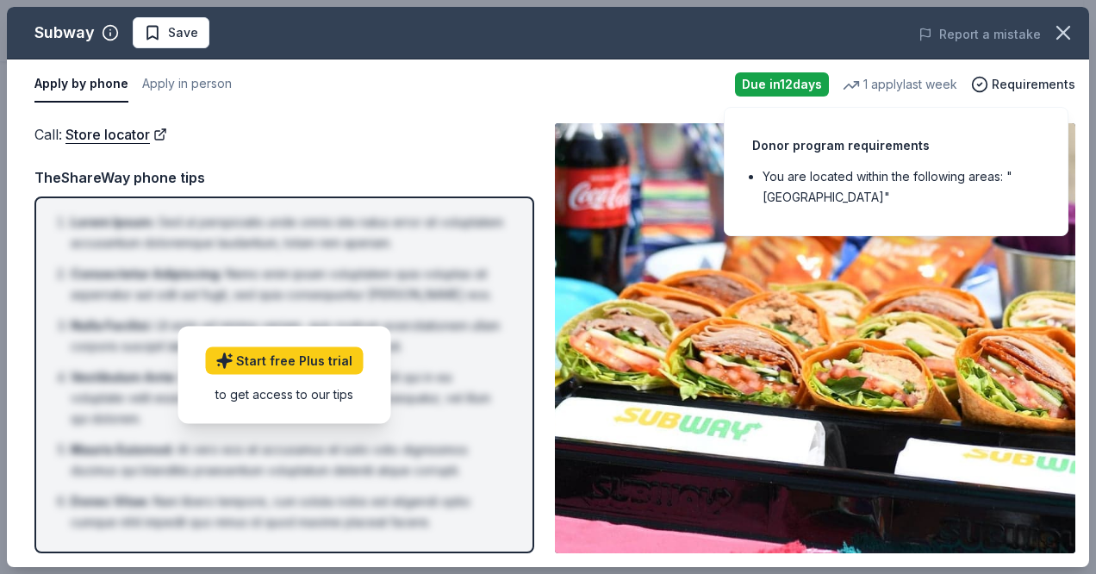
click at [963, 124] on div "Donor program requirements You are located within the following areas: "USA"" at bounding box center [896, 171] width 345 height 129
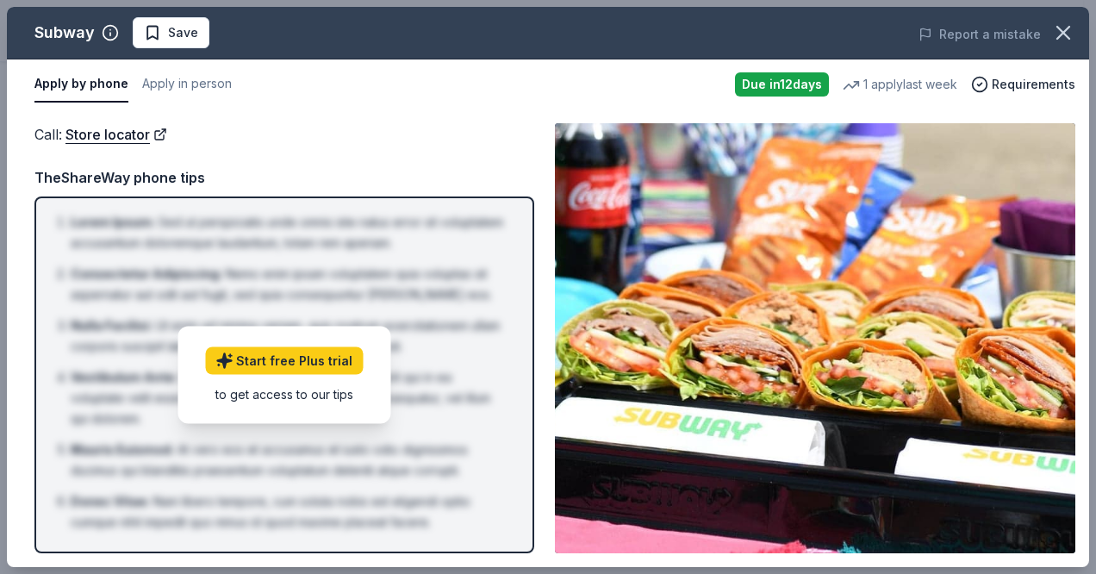
click at [662, 84] on div "Apply by phone Apply in person" at bounding box center [377, 84] width 687 height 36
click at [88, 82] on button "Apply by phone" at bounding box center [81, 84] width 94 height 36
click at [162, 82] on button "Apply in person" at bounding box center [187, 84] width 90 height 36
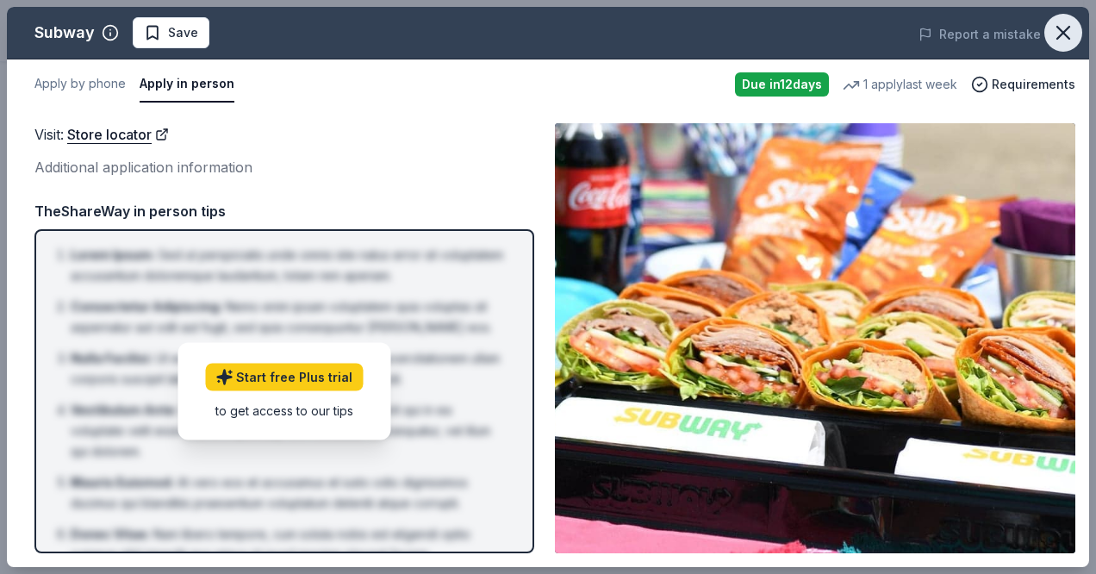
click at [1060, 30] on icon "button" at bounding box center [1063, 33] width 12 height 12
